Goal: Task Accomplishment & Management: Complete application form

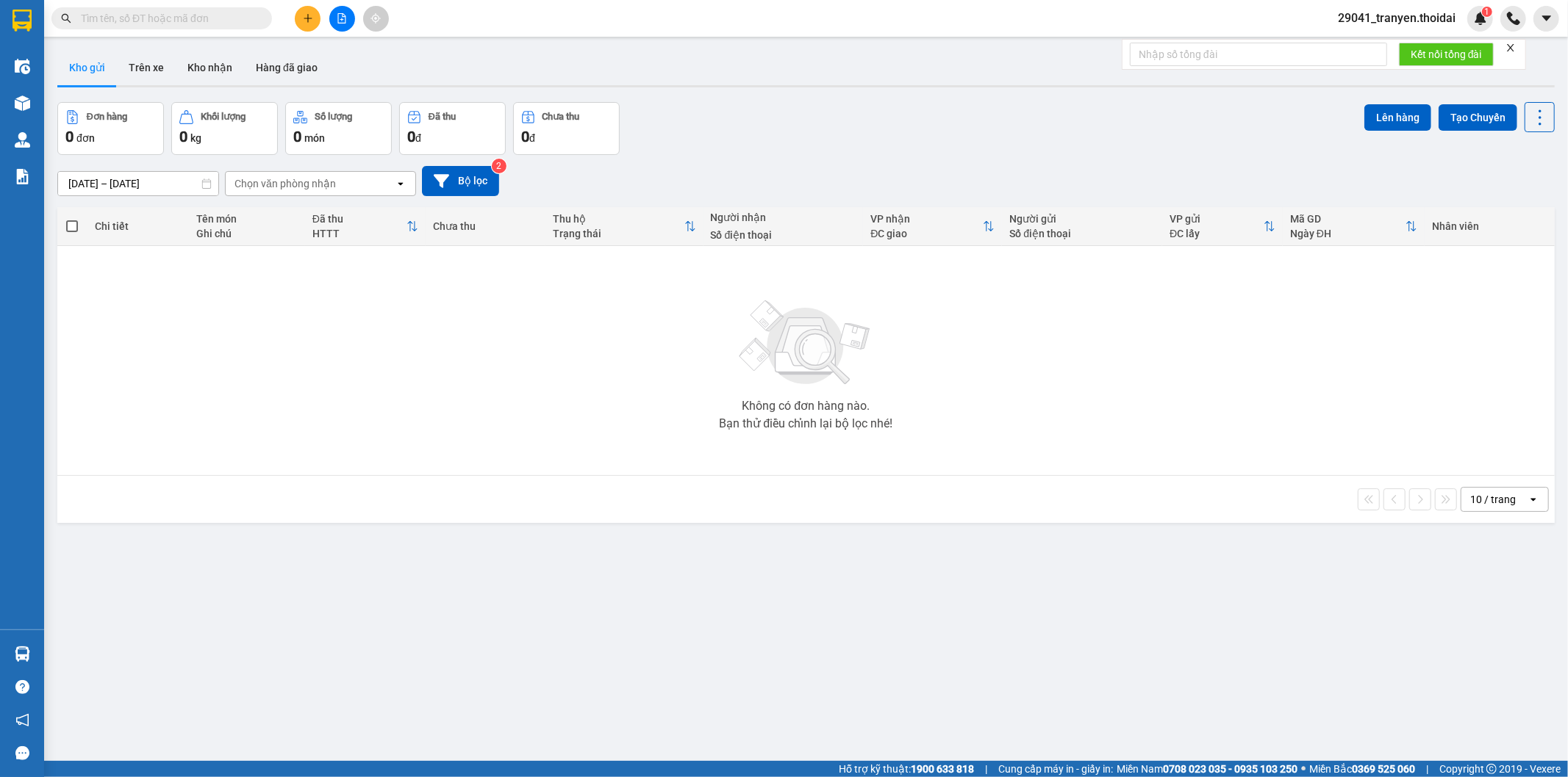
click at [195, 19] on input "text" at bounding box center [167, 18] width 173 height 16
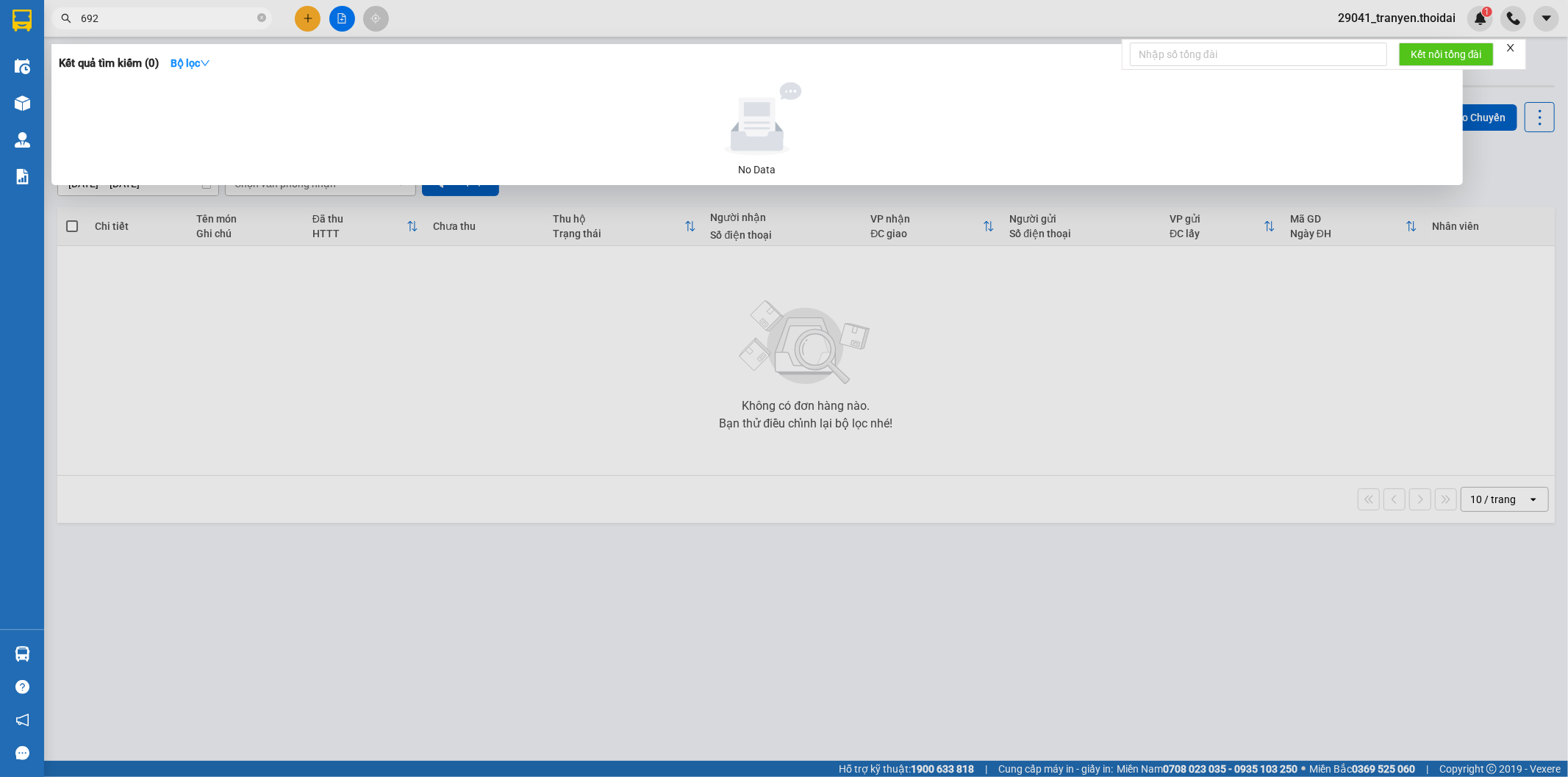
type input "6925"
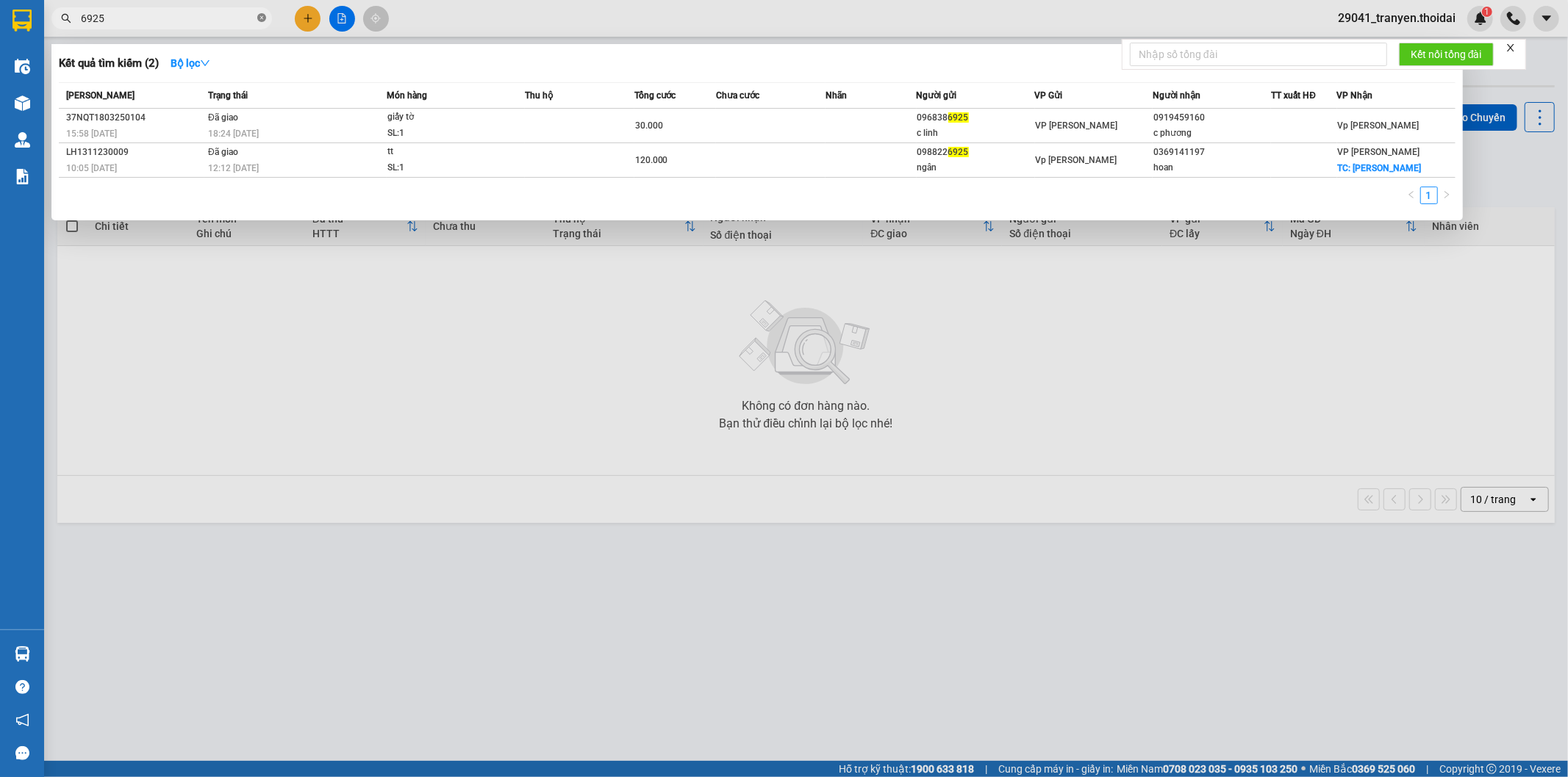
click at [259, 17] on icon "close-circle" at bounding box center [262, 18] width 8 height 8
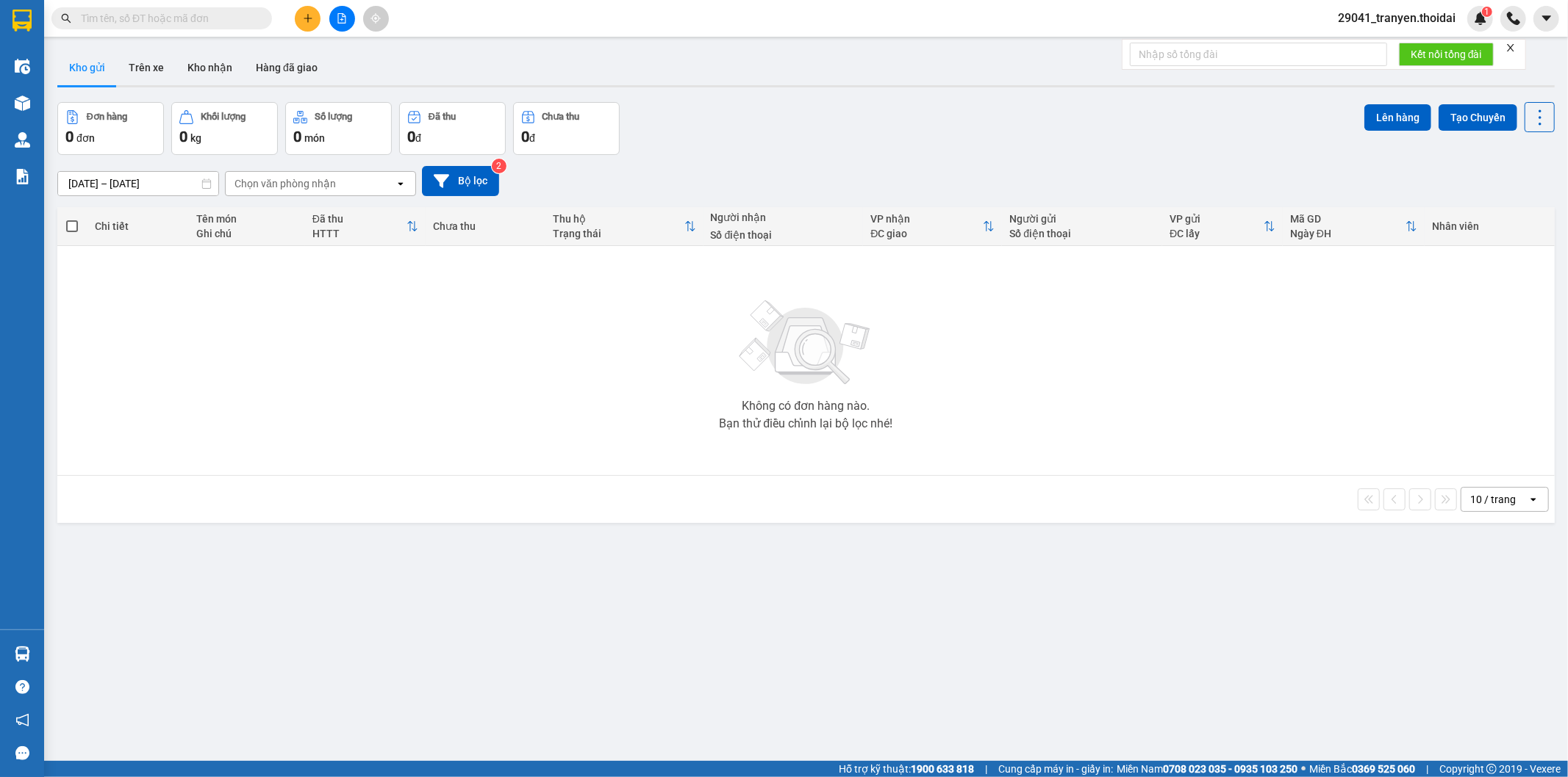
click at [596, 77] on div "Kho gửi Trên xe Kho nhận Hàng đã giao" at bounding box center [805, 70] width 1497 height 39
click at [144, 79] on button "Trên xe" at bounding box center [146, 68] width 59 height 36
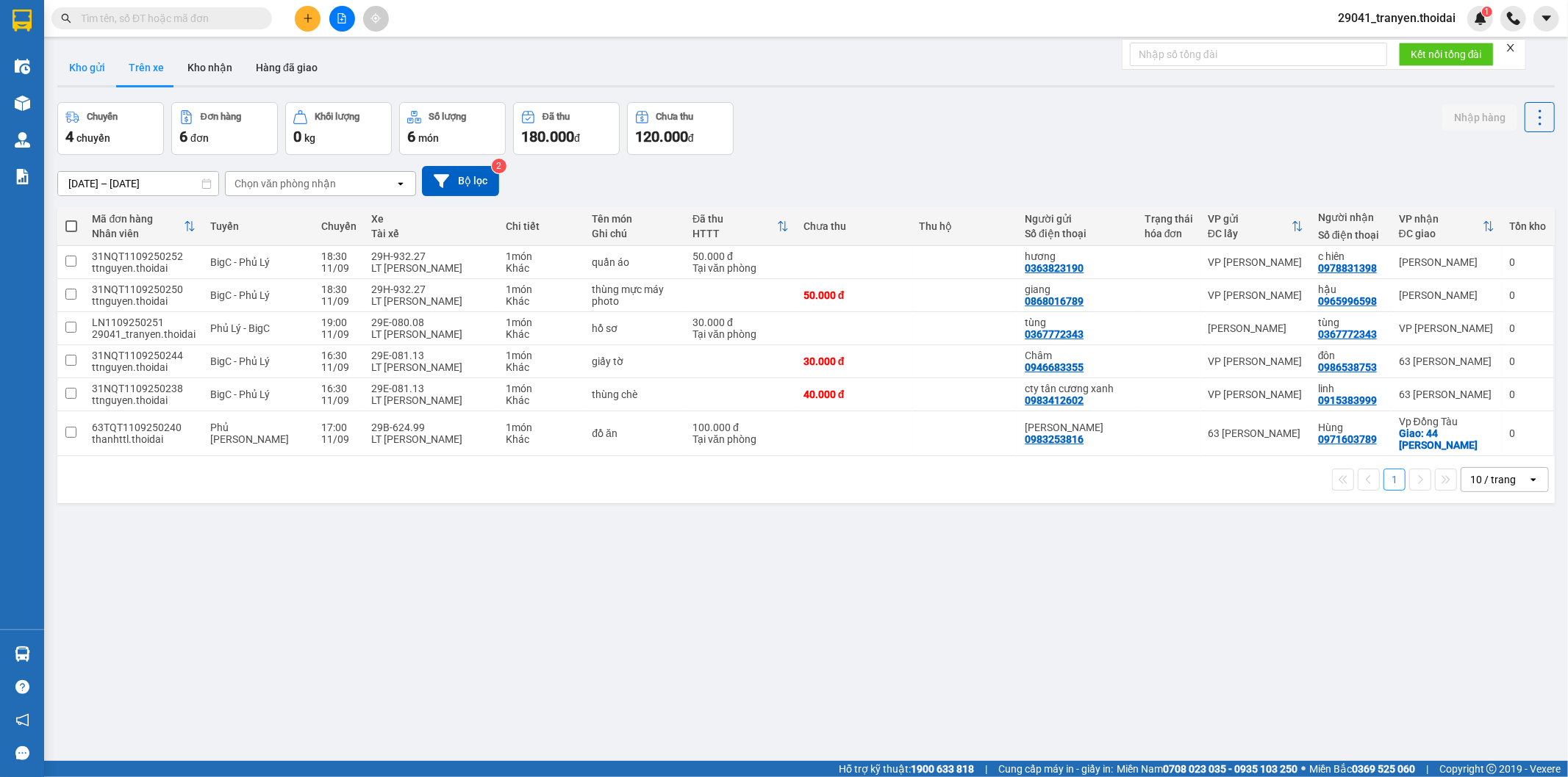
click at [88, 70] on button "Kho gửi" at bounding box center [87, 68] width 59 height 36
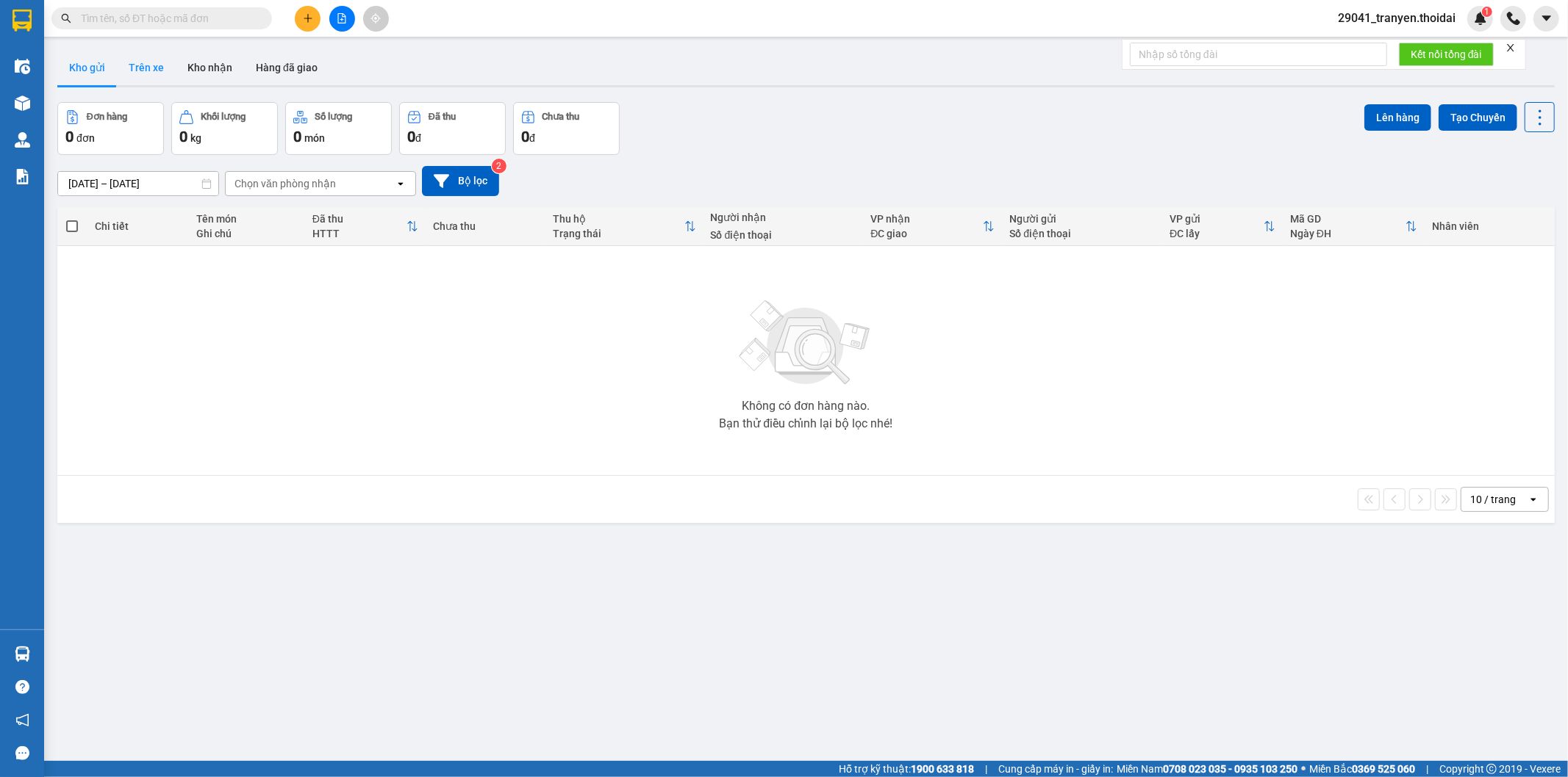
click at [135, 74] on button "Trên xe" at bounding box center [146, 68] width 59 height 36
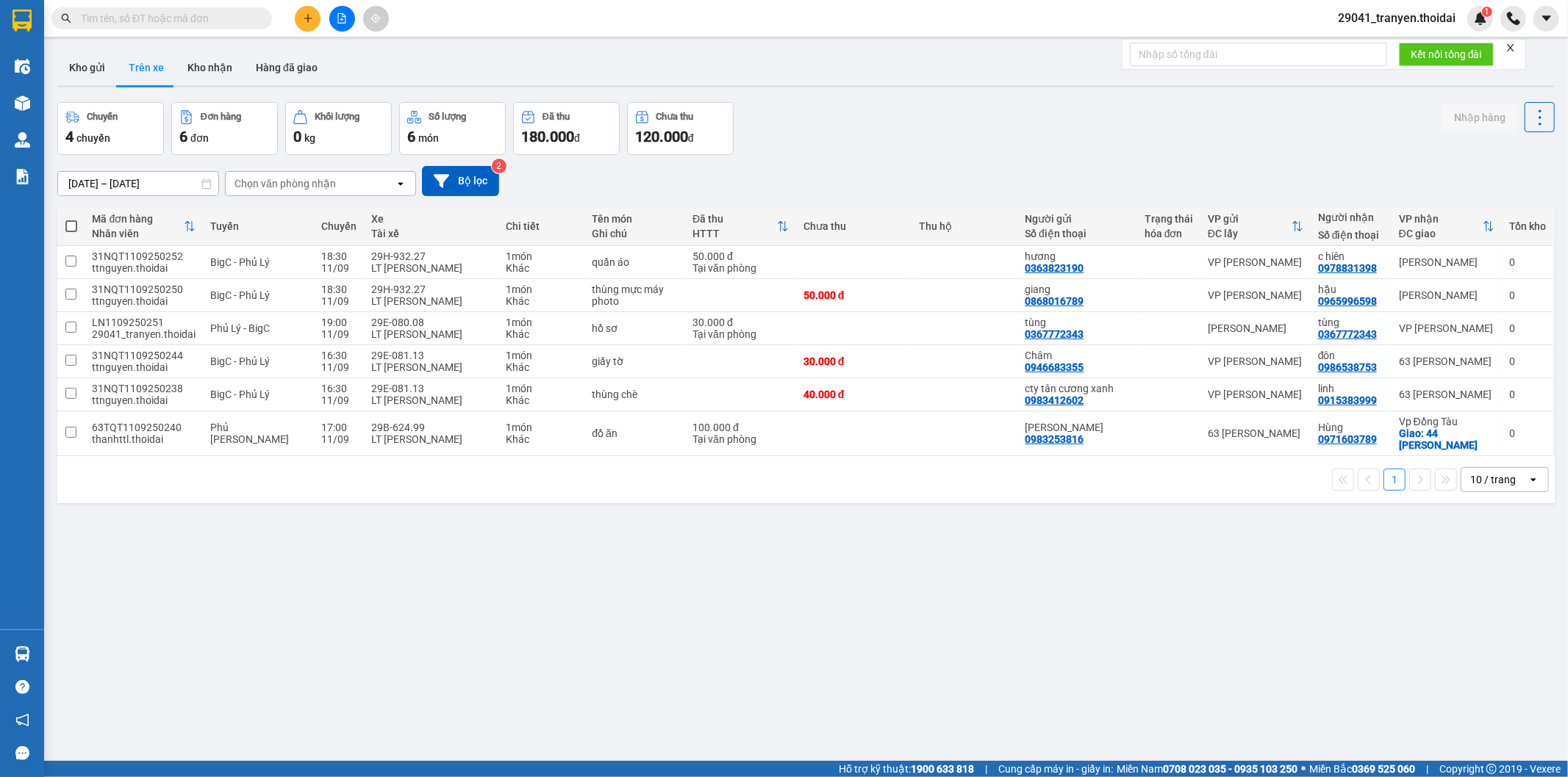
click at [1004, 170] on div "[DATE] – [DATE] Press the down arrow key to interact with the calendar and sele…" at bounding box center [805, 181] width 1497 height 30
click at [236, 15] on input "text" at bounding box center [167, 18] width 173 height 16
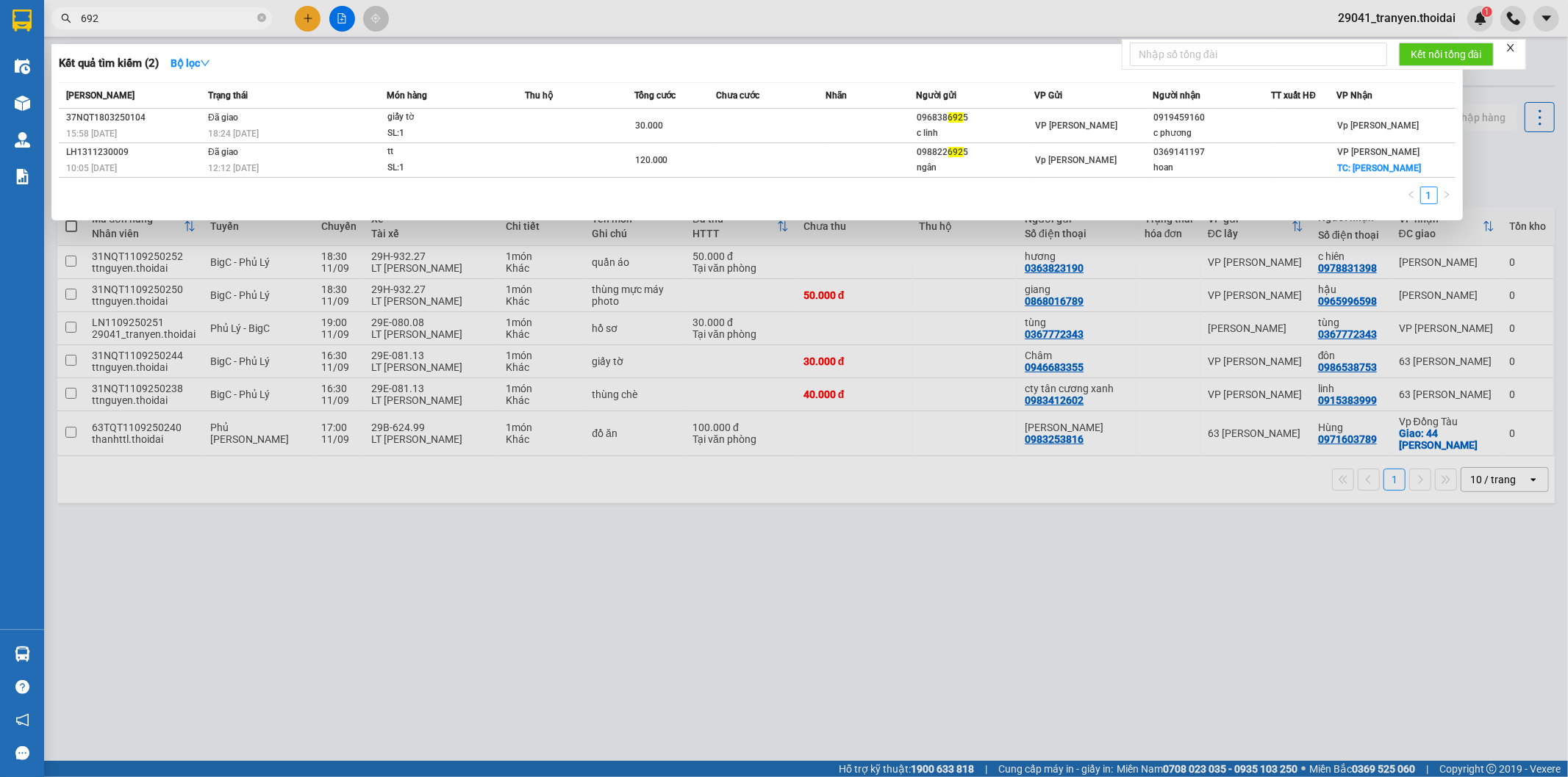
type input "6925"
click at [258, 16] on icon "close-circle" at bounding box center [262, 18] width 8 height 8
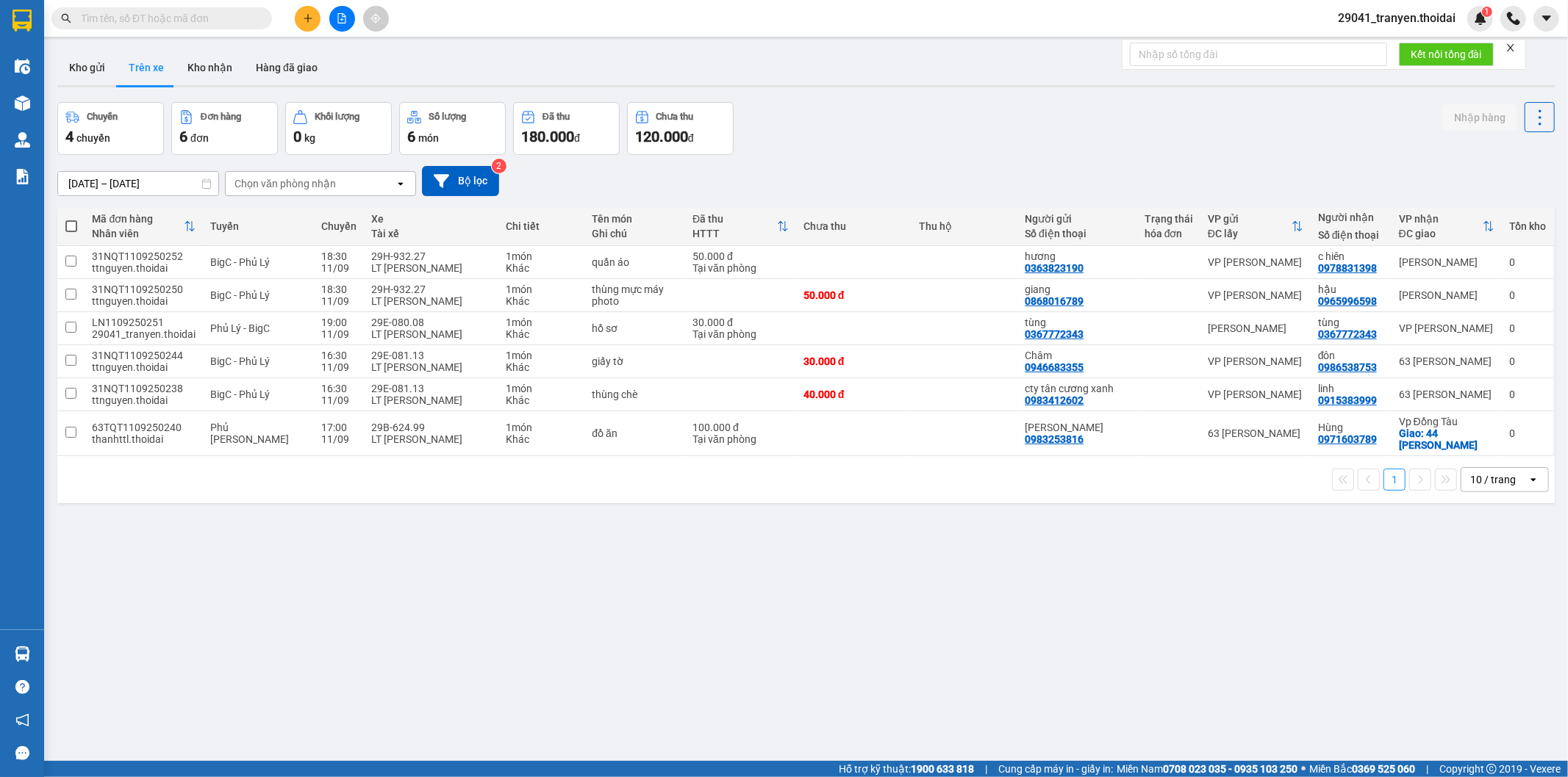
click at [547, 25] on div "Kết quả tìm kiếm ( 2 ) Bộ lọc Mã ĐH Trạng thái Món hàng Thu hộ Tổng cước Chưa c…" at bounding box center [784, 18] width 1568 height 37
click at [91, 66] on button "Kho gửi" at bounding box center [87, 68] width 59 height 36
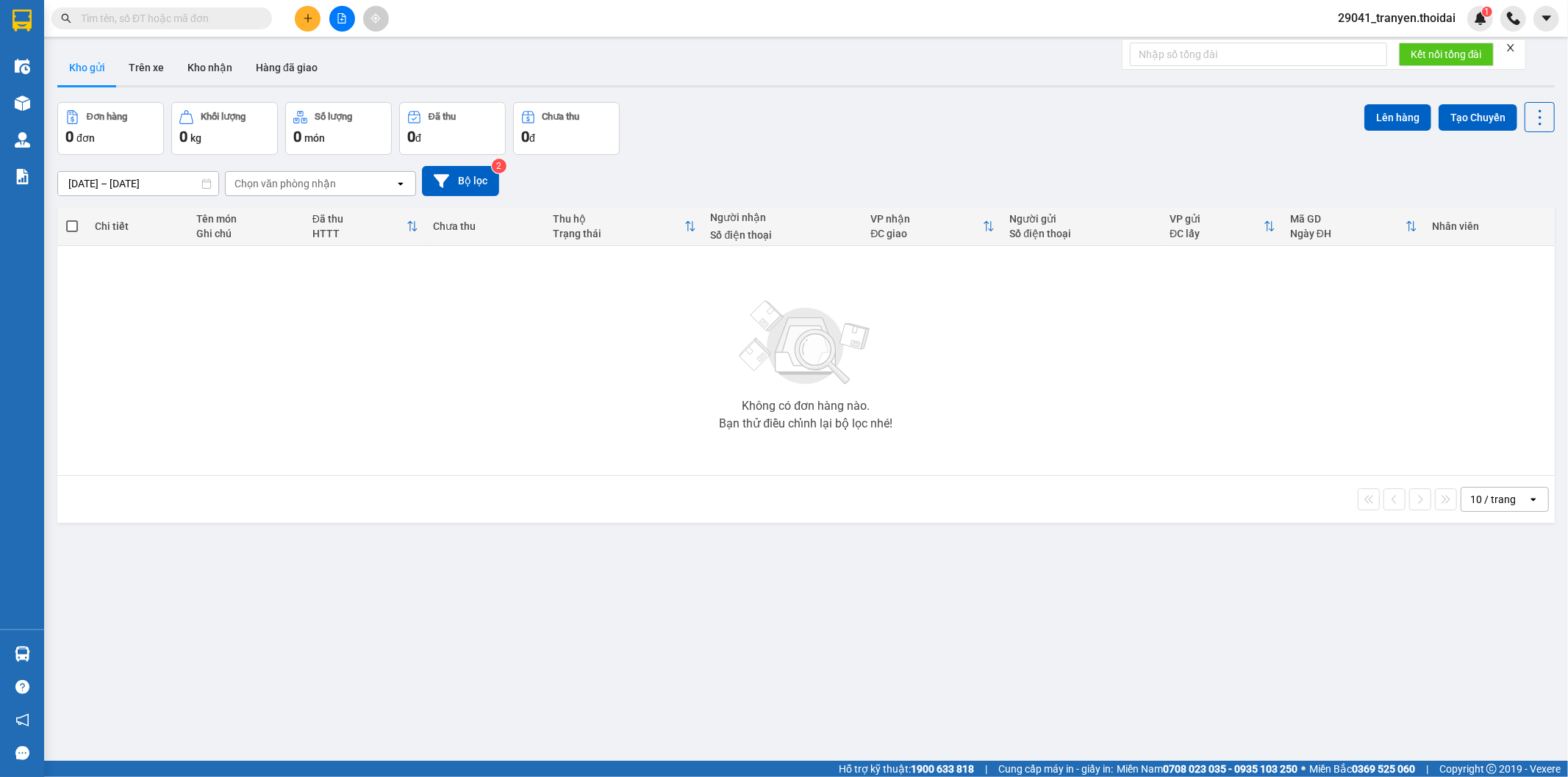
click at [663, 75] on div "Kho gửi Trên xe Kho nhận Hàng đã giao" at bounding box center [805, 70] width 1497 height 39
click at [150, 67] on button "Trên xe" at bounding box center [146, 68] width 59 height 36
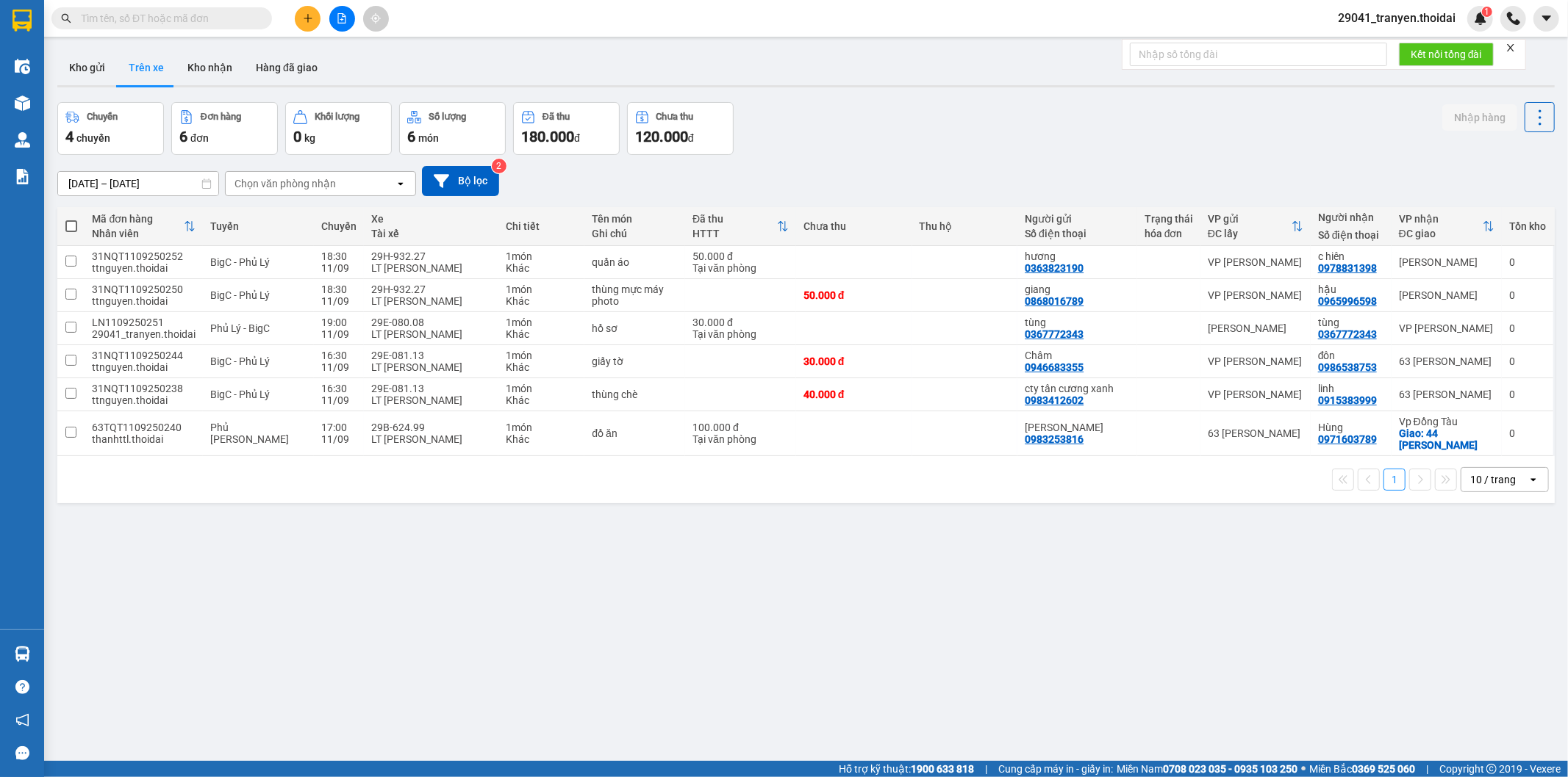
click at [926, 104] on div "Chuyến 4 chuyến Đơn hàng 6 đơn Khối lượng 0 kg Số lượng 6 món Đã thu 180.000 đ …" at bounding box center [805, 128] width 1497 height 53
click at [218, 24] on input "text" at bounding box center [167, 18] width 173 height 16
click at [87, 63] on button "Kho gửi" at bounding box center [87, 68] width 59 height 36
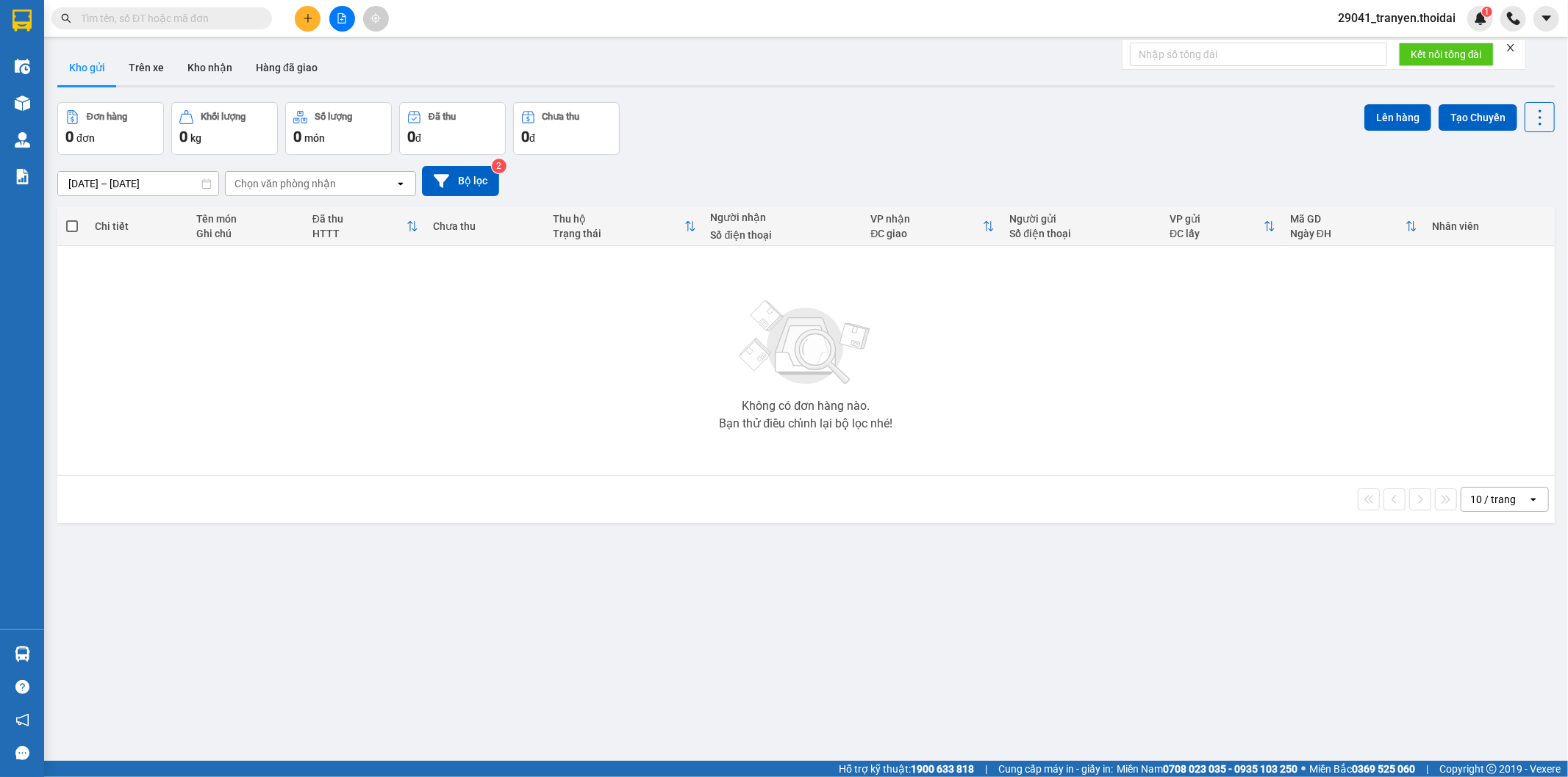
click at [1012, 122] on div "Đơn hàng 0 đơn Khối lượng 0 kg Số lượng 0 món Đã thu 0 đ Chưa thu 0 đ Lên hàng …" at bounding box center [805, 128] width 1497 height 53
click at [136, 25] on input "text" at bounding box center [167, 18] width 173 height 16
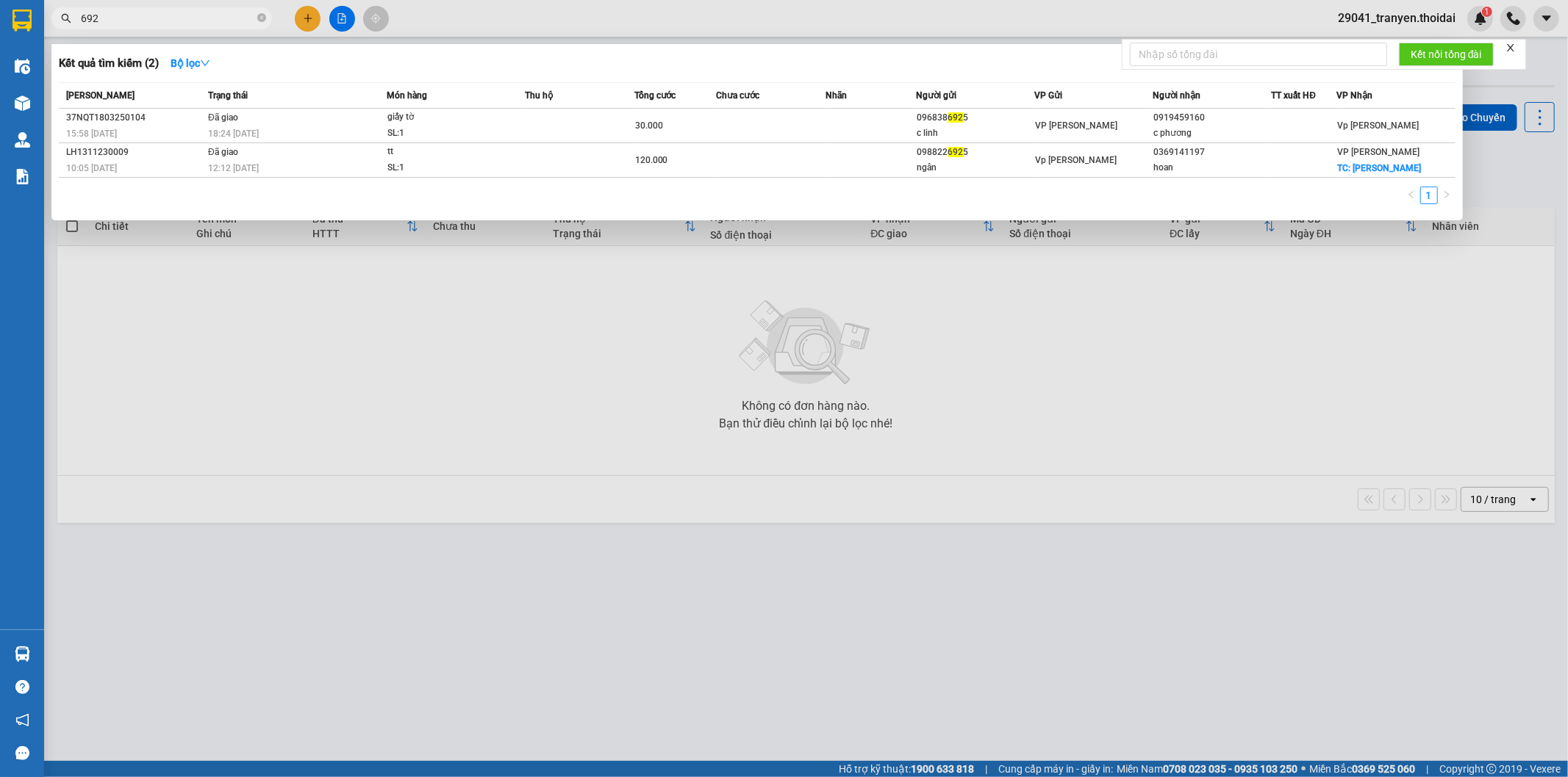
type input "6925"
click at [260, 18] on icon "close-circle" at bounding box center [262, 18] width 8 height 8
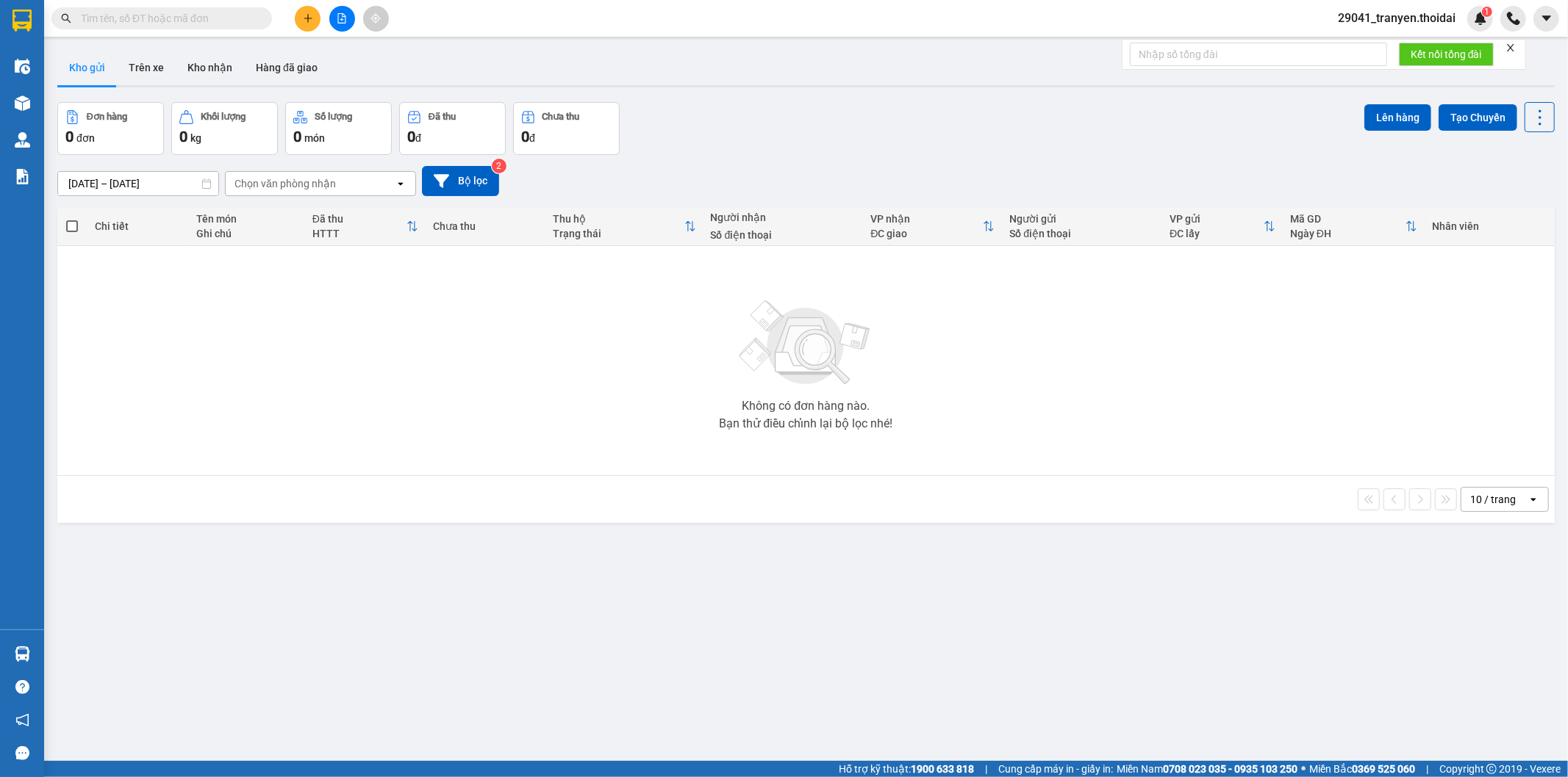
click at [605, 27] on div "Kết quả tìm kiếm ( 2 ) Bộ lọc Mã ĐH Trạng thái Món hàng Thu hộ Tổng cước Chưa c…" at bounding box center [784, 18] width 1568 height 37
click at [135, 18] on input "text" at bounding box center [167, 18] width 173 height 16
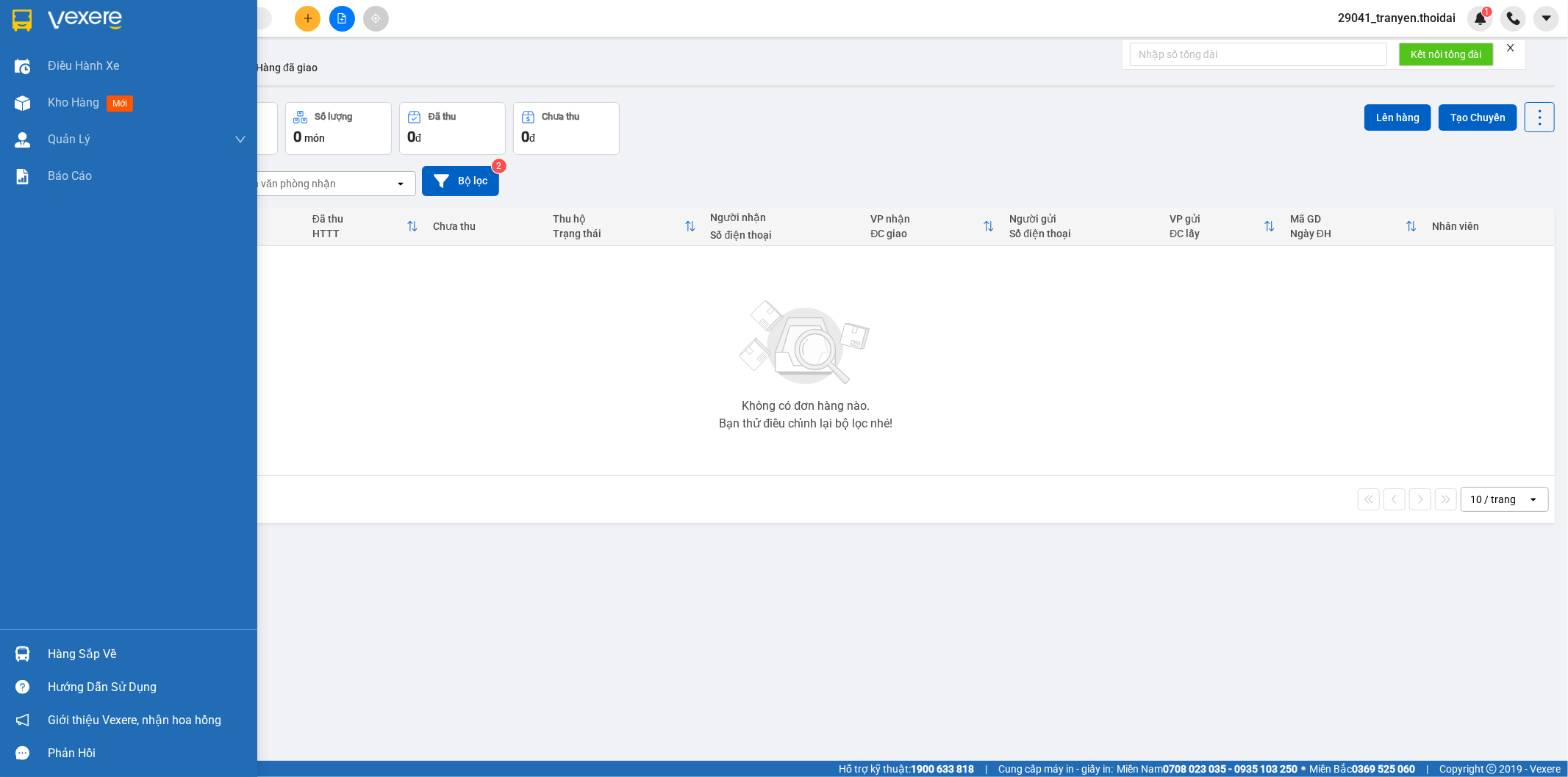
click at [37, 650] on div "Hàng sắp về" at bounding box center [128, 654] width 257 height 33
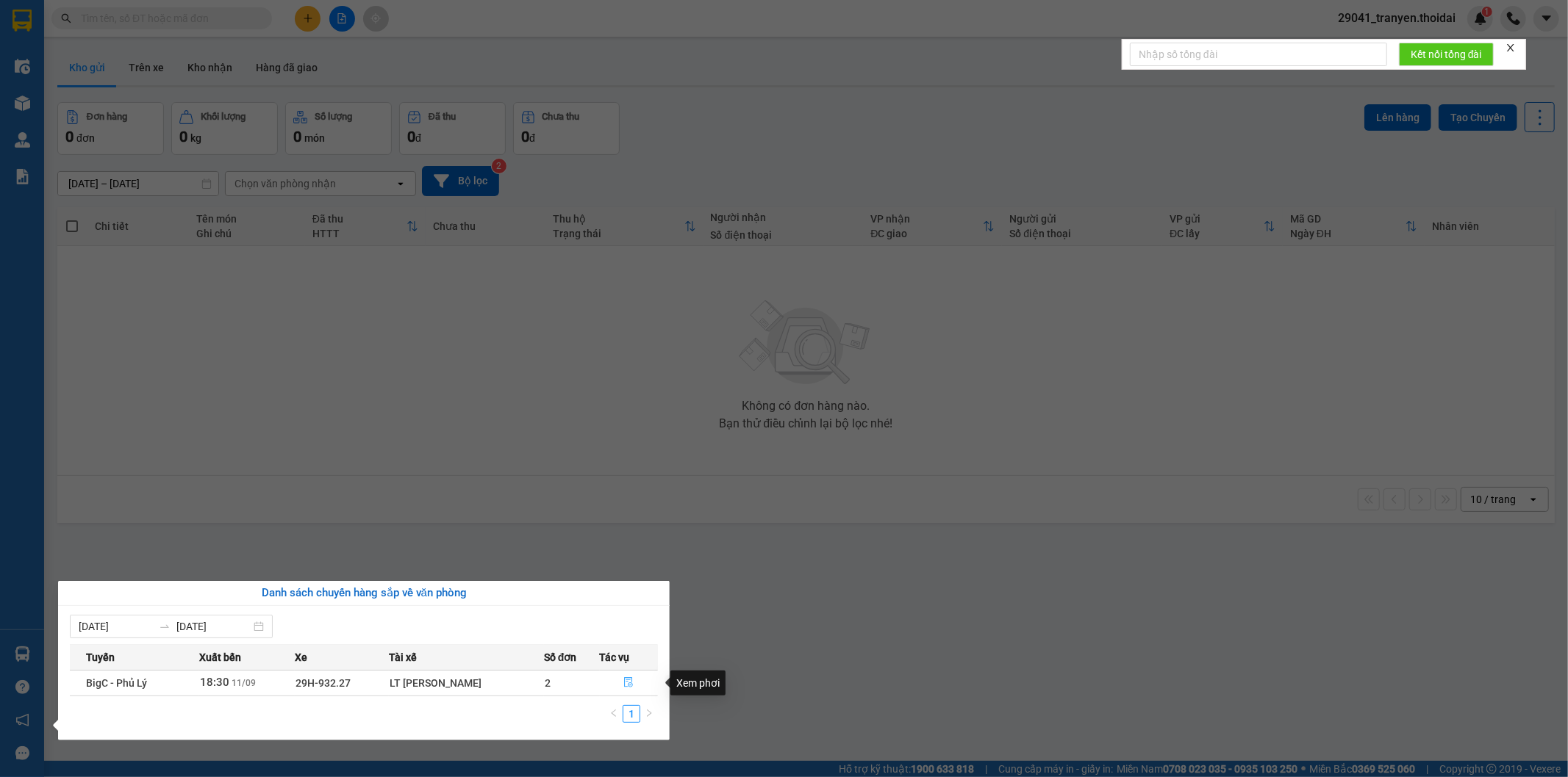
click at [635, 684] on button "button" at bounding box center [629, 684] width 57 height 24
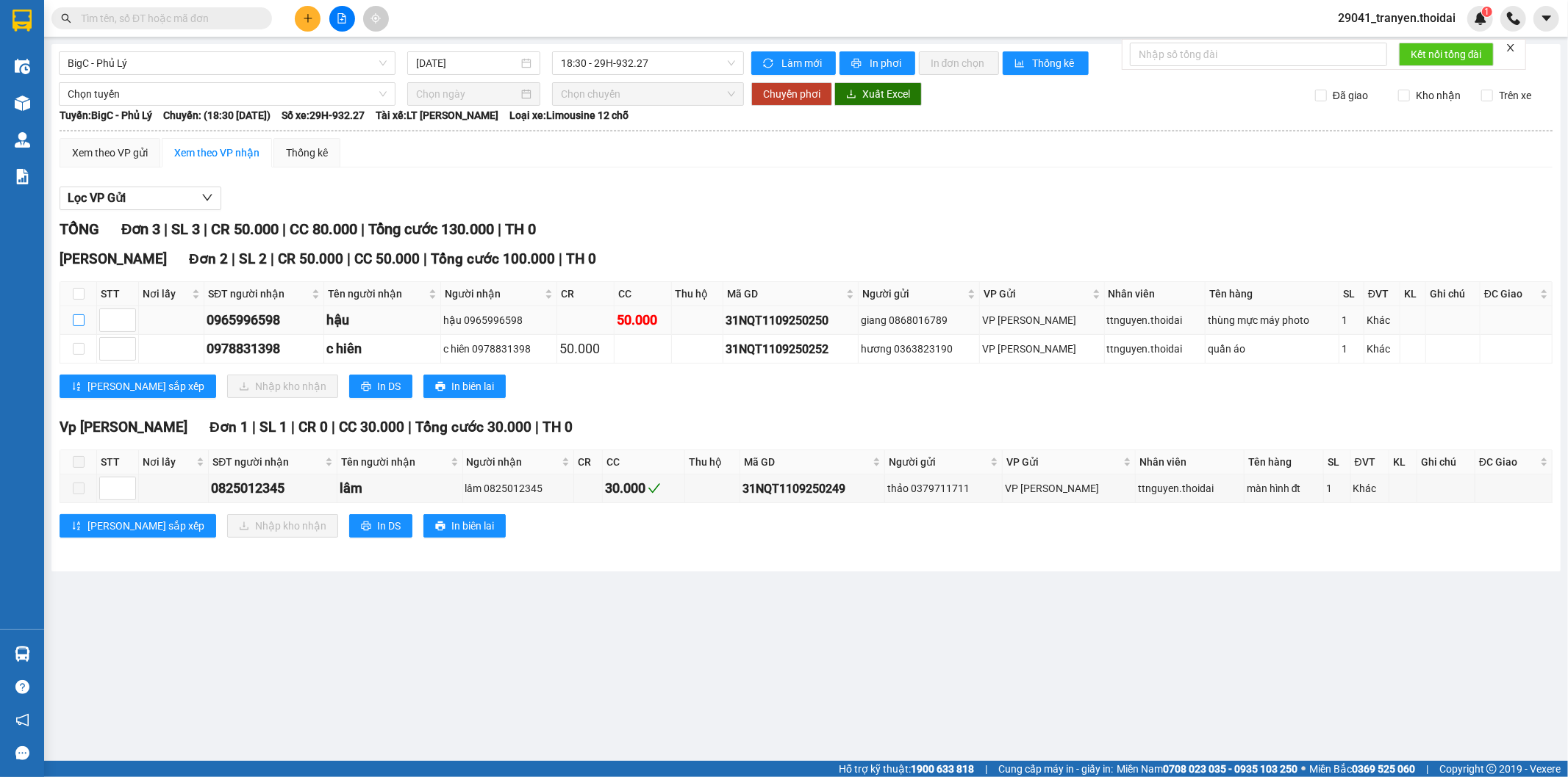
click at [77, 313] on label at bounding box center [79, 320] width 12 height 16
click at [77, 314] on input "checkbox" at bounding box center [79, 320] width 12 height 12
checkbox input "true"
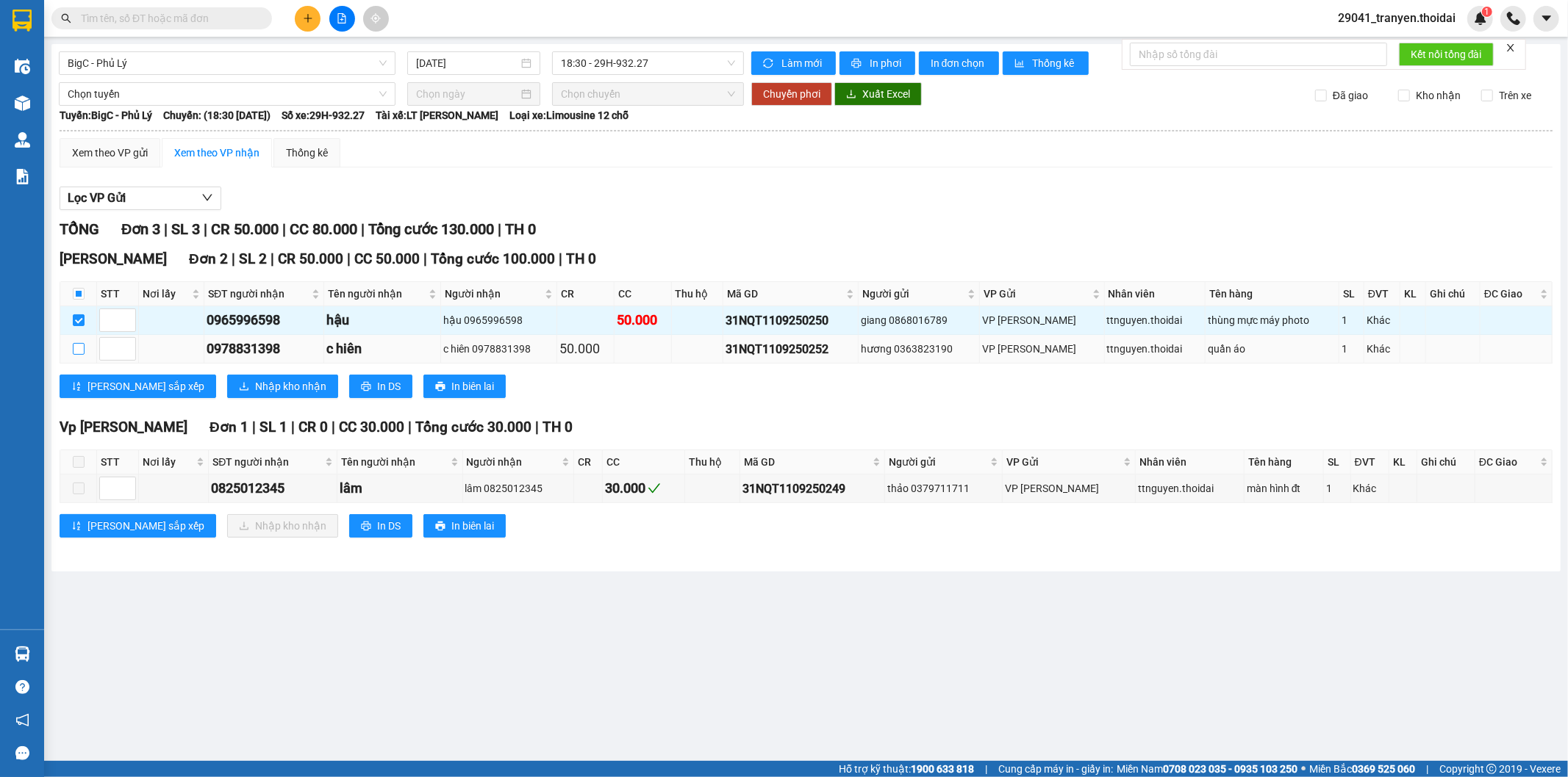
click at [75, 350] on input "checkbox" at bounding box center [79, 349] width 12 height 12
checkbox input "true"
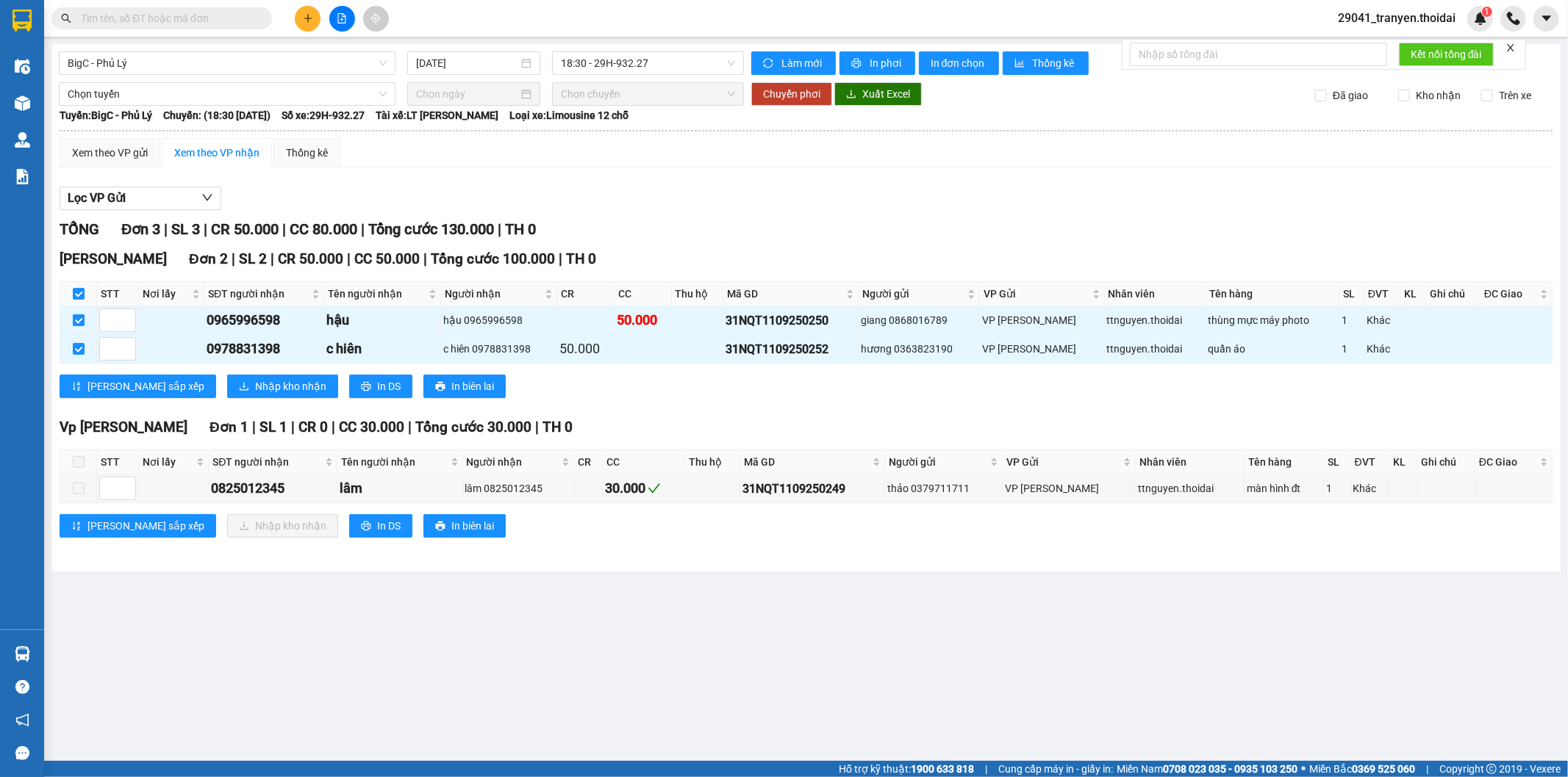
click at [806, 397] on div "[PERSON_NAME] sắp xếp Nhập kho nhận In DS In biên lai" at bounding box center [805, 386] width 1492 height 24
click at [255, 383] on span "Nhập kho nhận" at bounding box center [290, 386] width 71 height 16
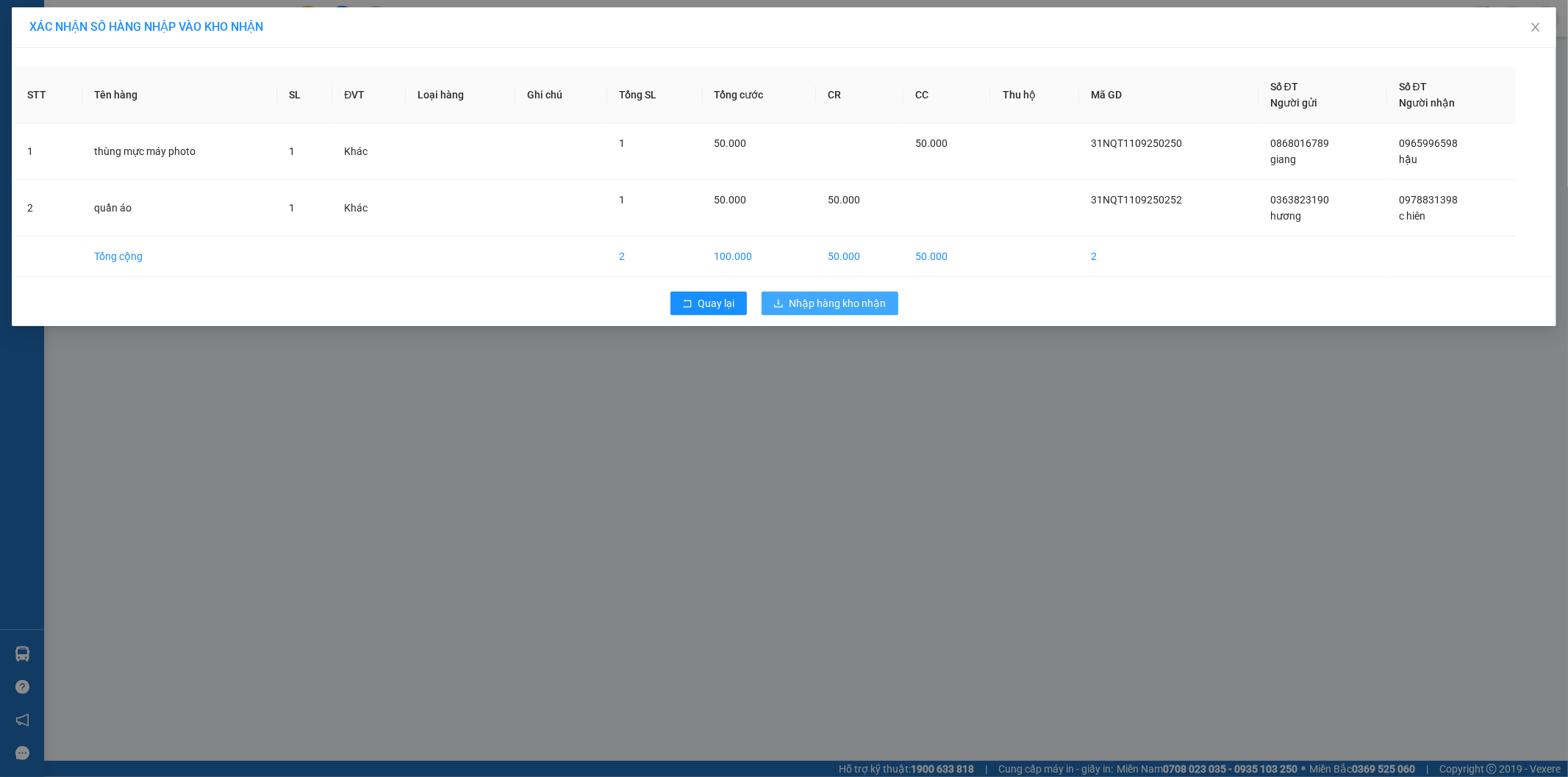
click at [819, 309] on span "Nhập hàng kho nhận" at bounding box center [838, 303] width 97 height 16
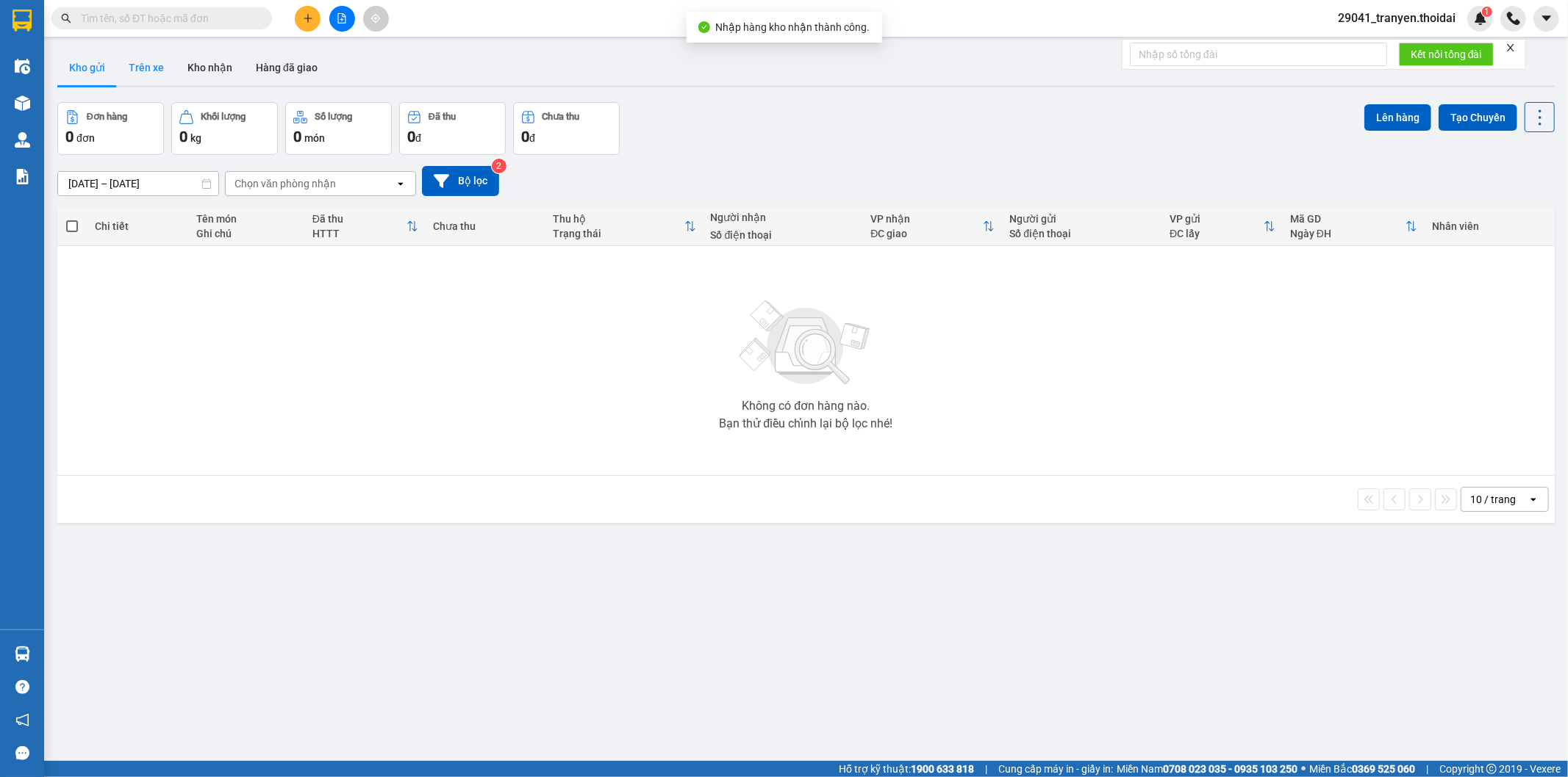
click at [138, 70] on button "Trên xe" at bounding box center [146, 68] width 59 height 36
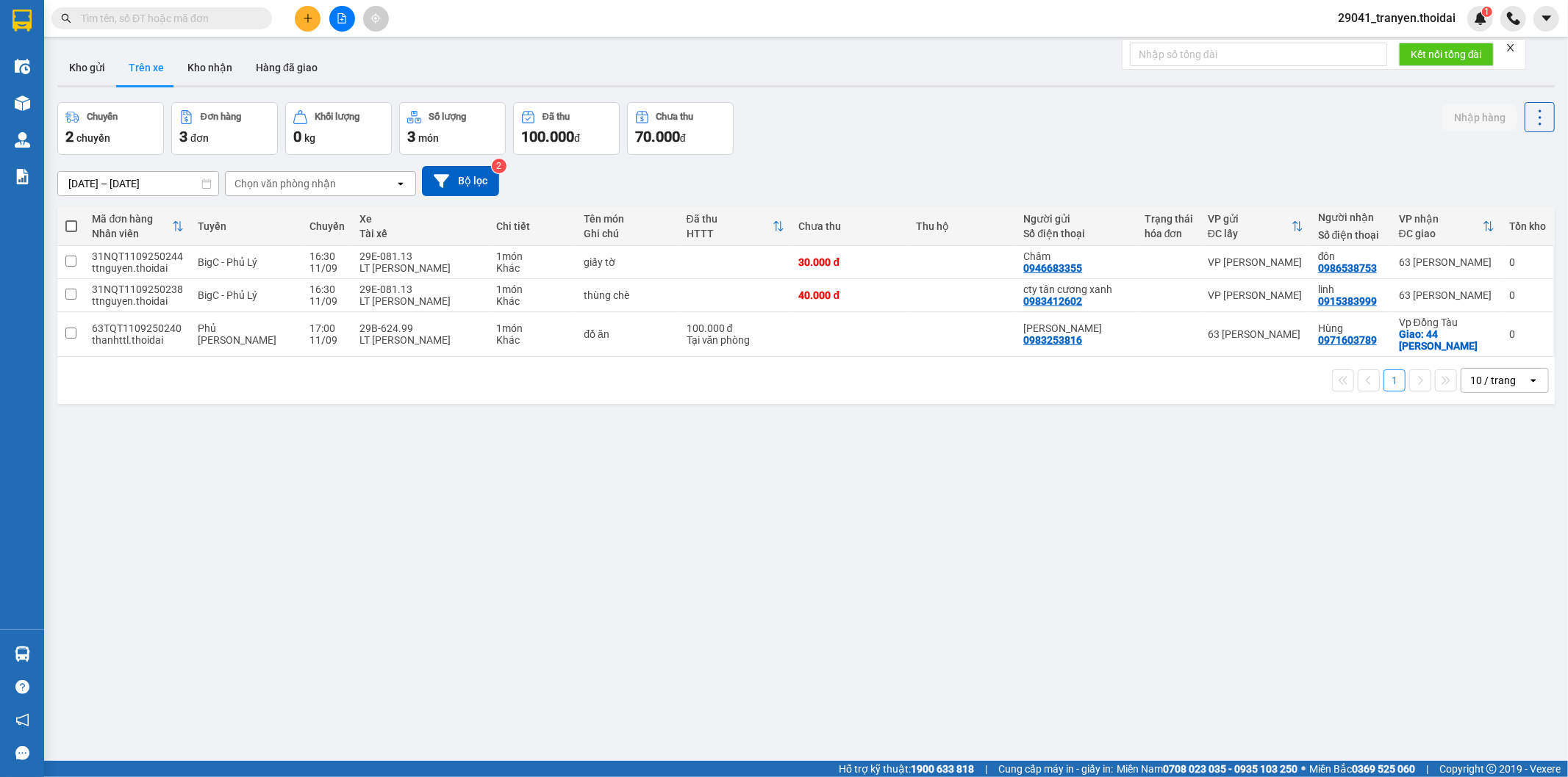
click at [886, 129] on div "Chuyến 2 chuyến Đơn hàng 3 đơn Khối lượng 0 kg Số lượng 3 món Đã thu 100.000 đ …" at bounding box center [805, 128] width 1497 height 53
click at [229, 68] on button "Kho nhận" at bounding box center [210, 68] width 68 height 36
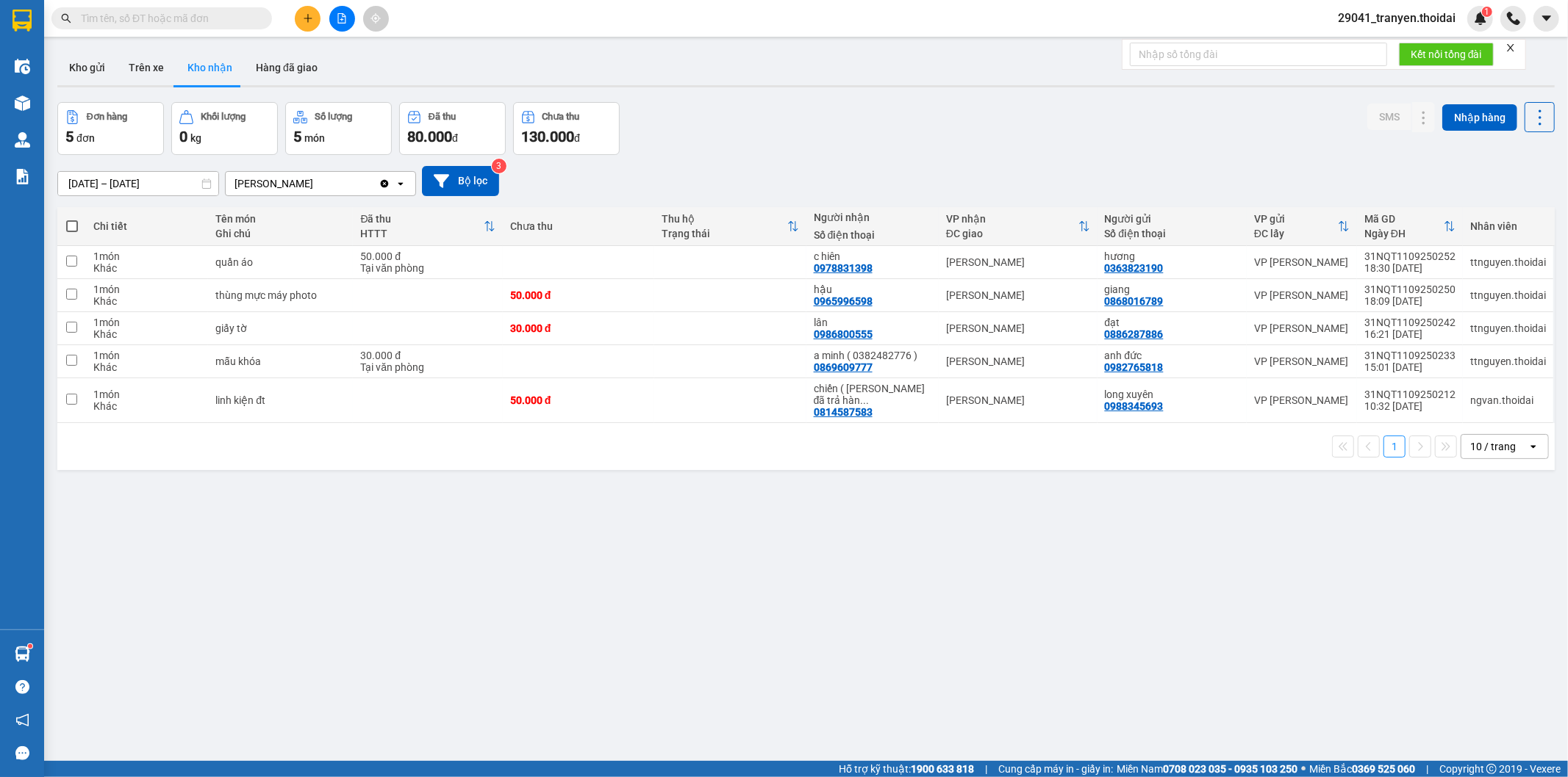
click at [541, 438] on div "1 10 / trang open" at bounding box center [805, 446] width 1486 height 25
click at [760, 177] on div "[DATE] – [DATE] Press the down arrow key to interact with the calendar and sele…" at bounding box center [805, 181] width 1497 height 30
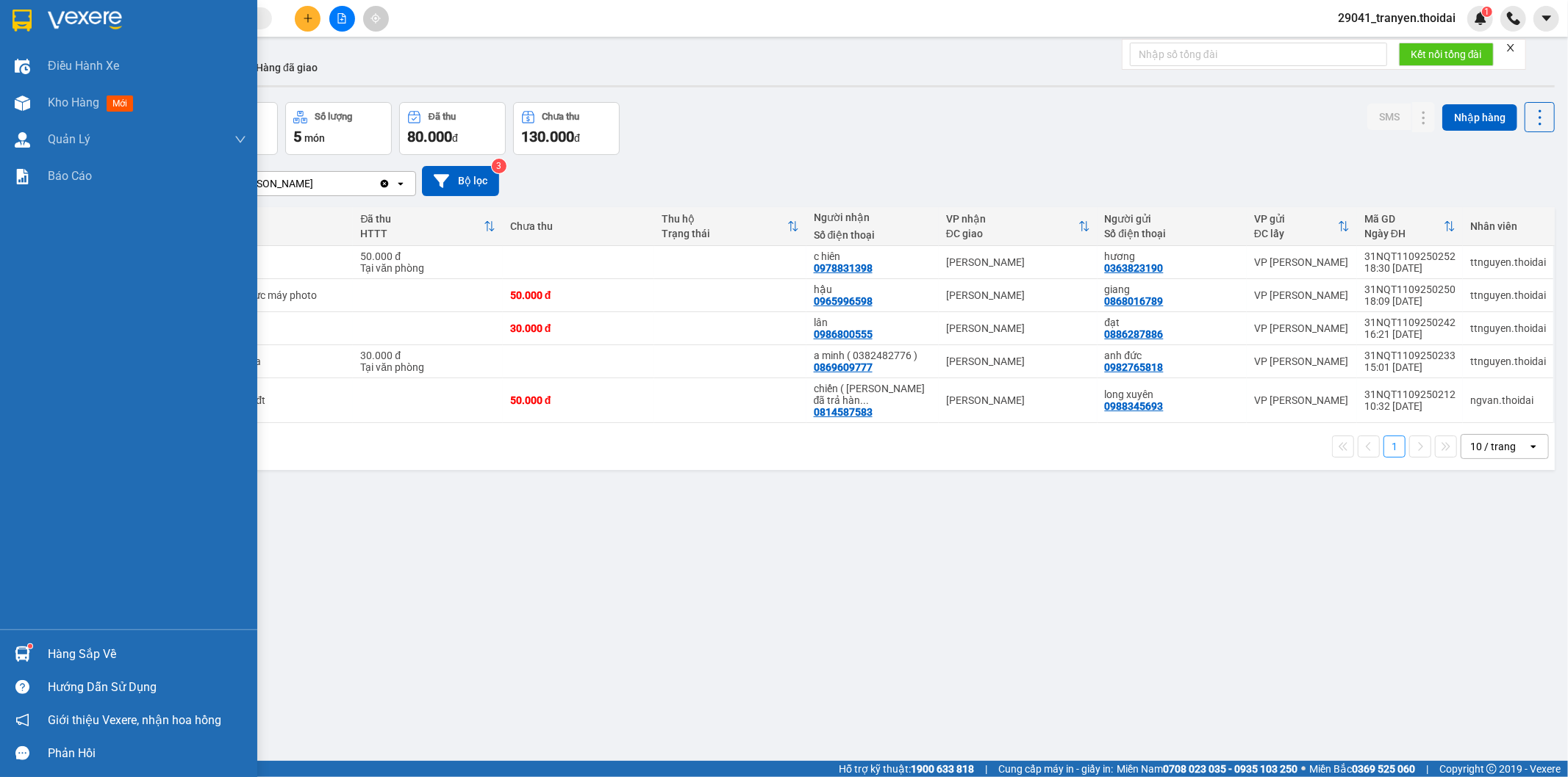
click at [50, 655] on div "Hàng sắp về" at bounding box center [147, 655] width 199 height 22
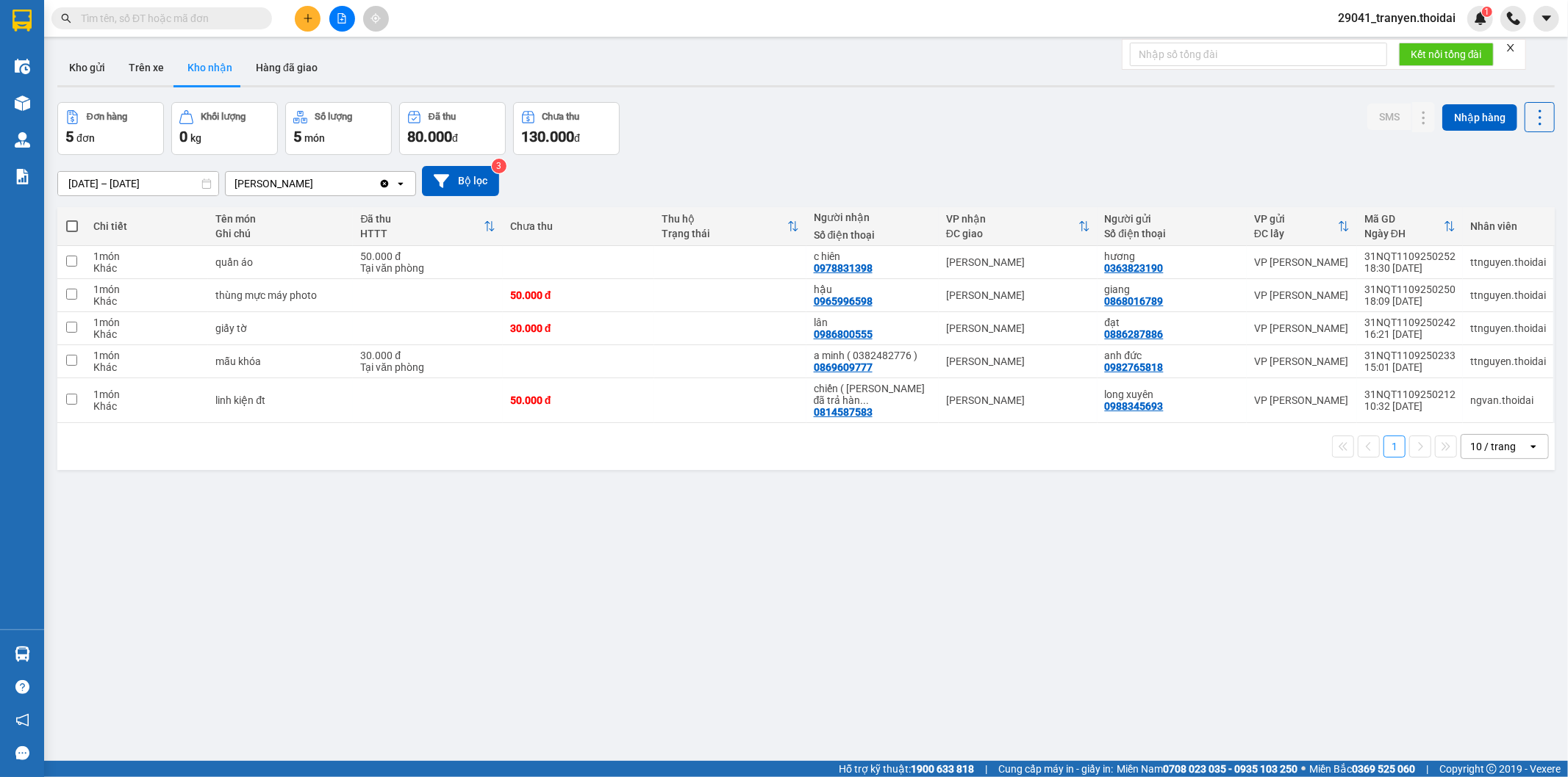
drag, startPoint x: 788, startPoint y: 637, endPoint x: 371, endPoint y: 689, distance: 420.2
click at [788, 634] on section "Kết quả tìm kiếm ( 2 ) Bộ lọc Mã ĐH Trạng thái Món hàng Thu hộ Tổng cước Chưa c…" at bounding box center [784, 388] width 1568 height 777
drag, startPoint x: 1024, startPoint y: 162, endPoint x: 1001, endPoint y: 211, distance: 54.1
click at [1022, 171] on div "[DATE] – [DATE] Press the down arrow key to interact with the calendar and sele…" at bounding box center [805, 181] width 1497 height 52
click at [1389, 295] on icon at bounding box center [1394, 296] width 10 height 10
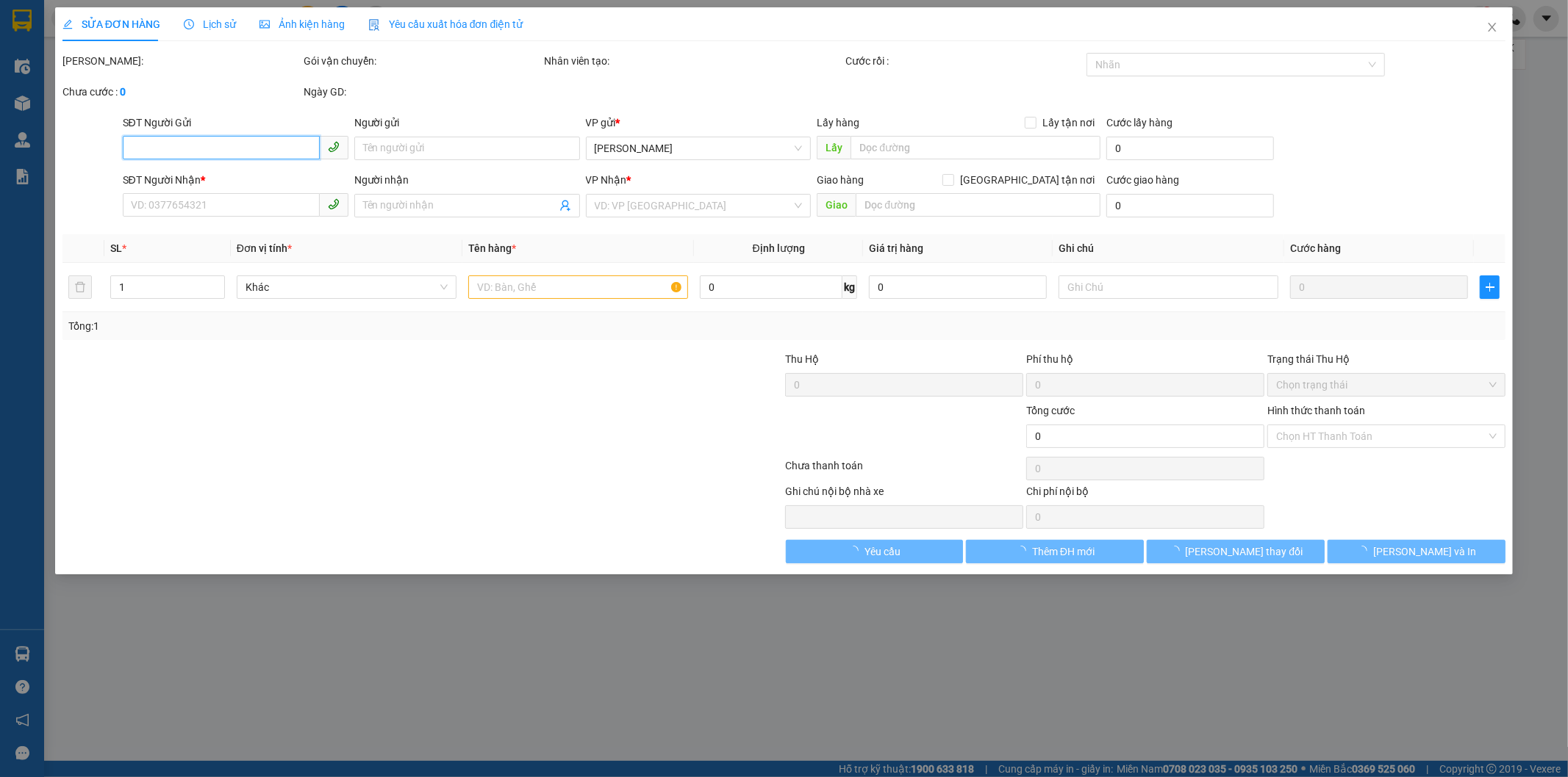
type input "0868016789"
type input "giang"
type input "0965996598"
type input "hậu"
type input "50.000"
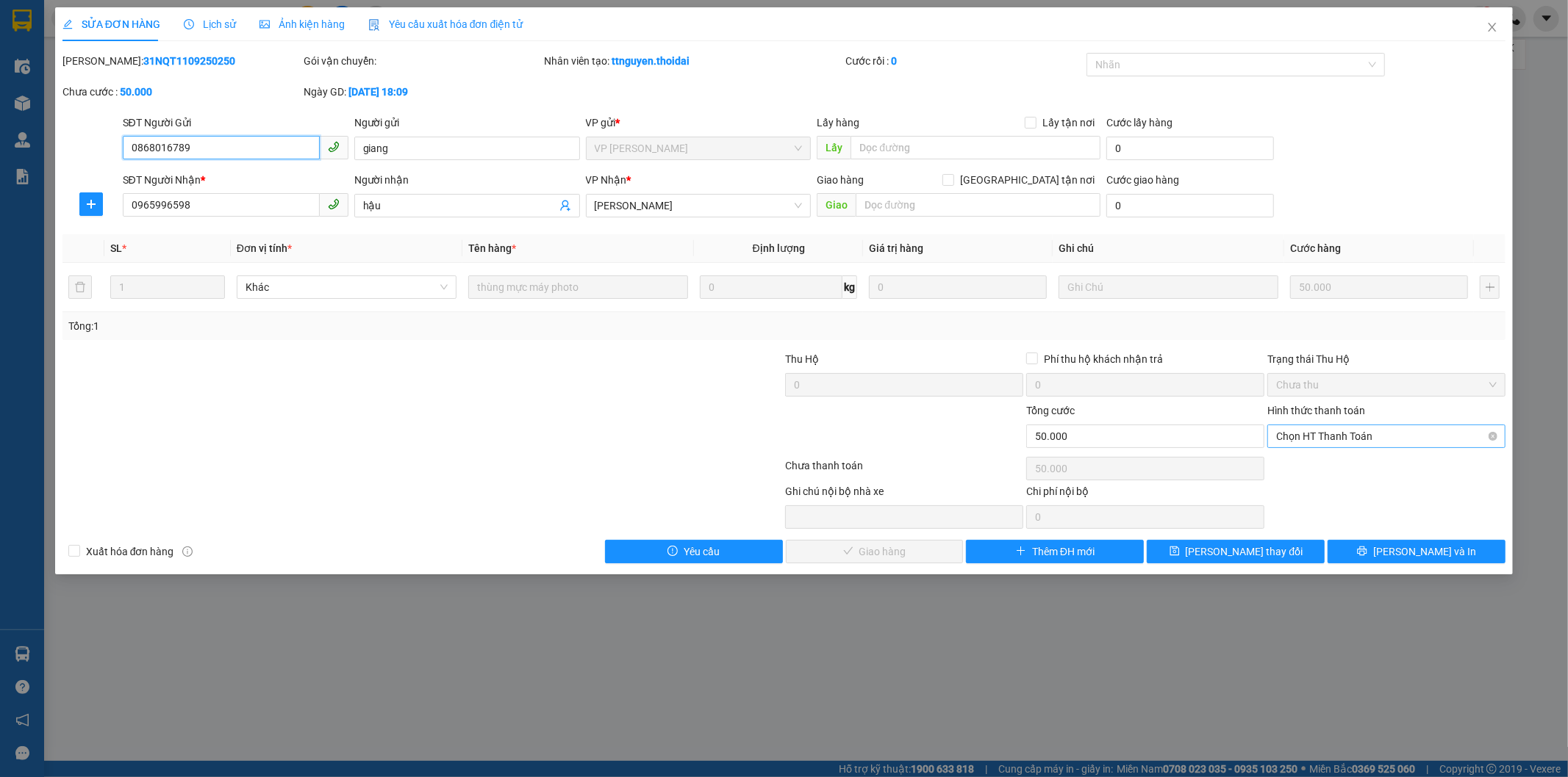
click at [1368, 438] on span "Chọn HT Thanh Toán" at bounding box center [1386, 436] width 221 height 22
click at [1347, 465] on div "Tại văn phòng" at bounding box center [1387, 465] width 221 height 16
type input "0"
click at [889, 560] on button "[PERSON_NAME] và Giao hàng" at bounding box center [874, 552] width 178 height 24
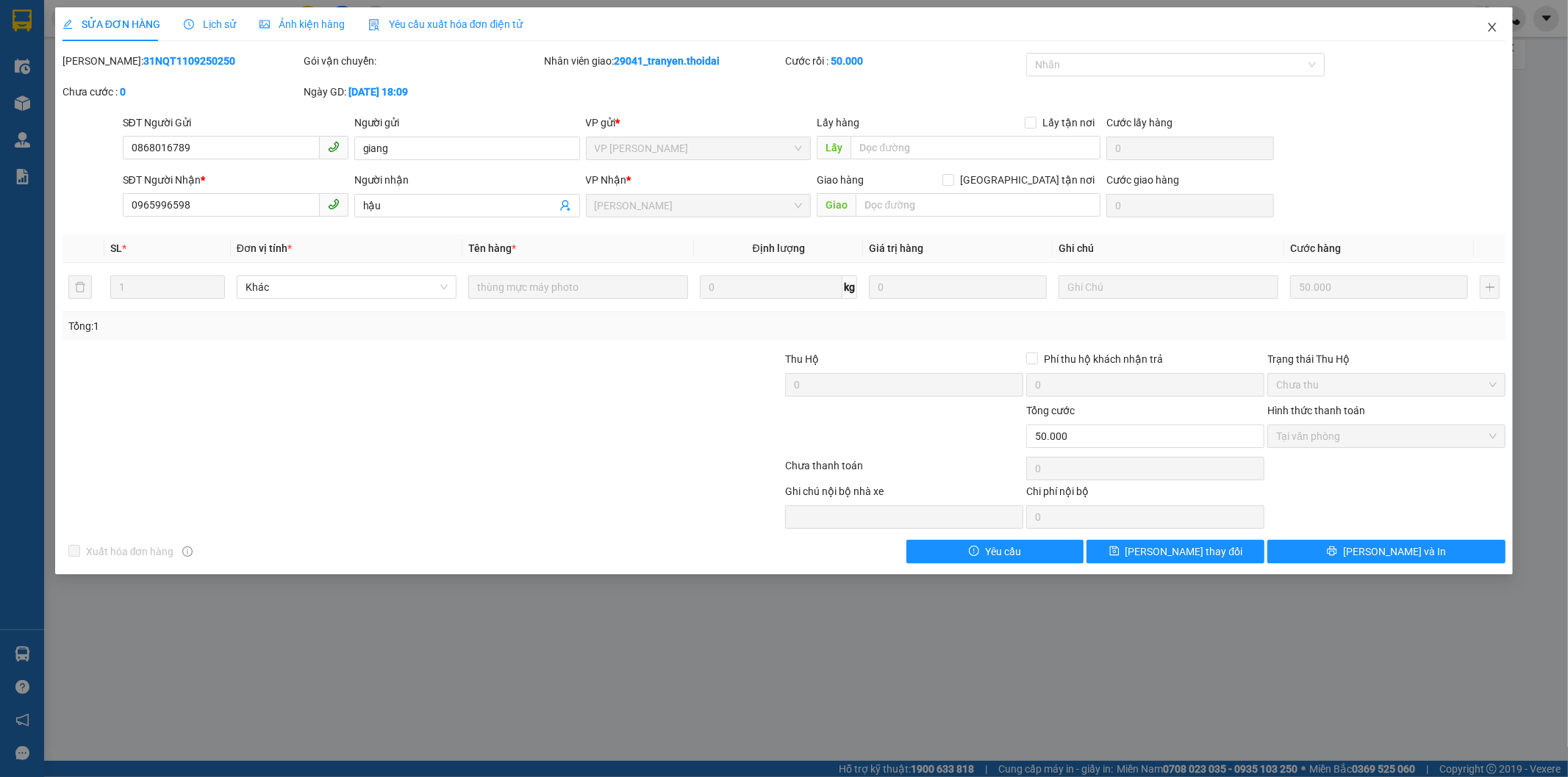
drag, startPoint x: 1492, startPoint y: 26, endPoint x: 1192, endPoint y: 3, distance: 300.9
click at [1492, 25] on icon "close" at bounding box center [1492, 27] width 12 height 12
